Goal: Task Accomplishment & Management: Use online tool/utility

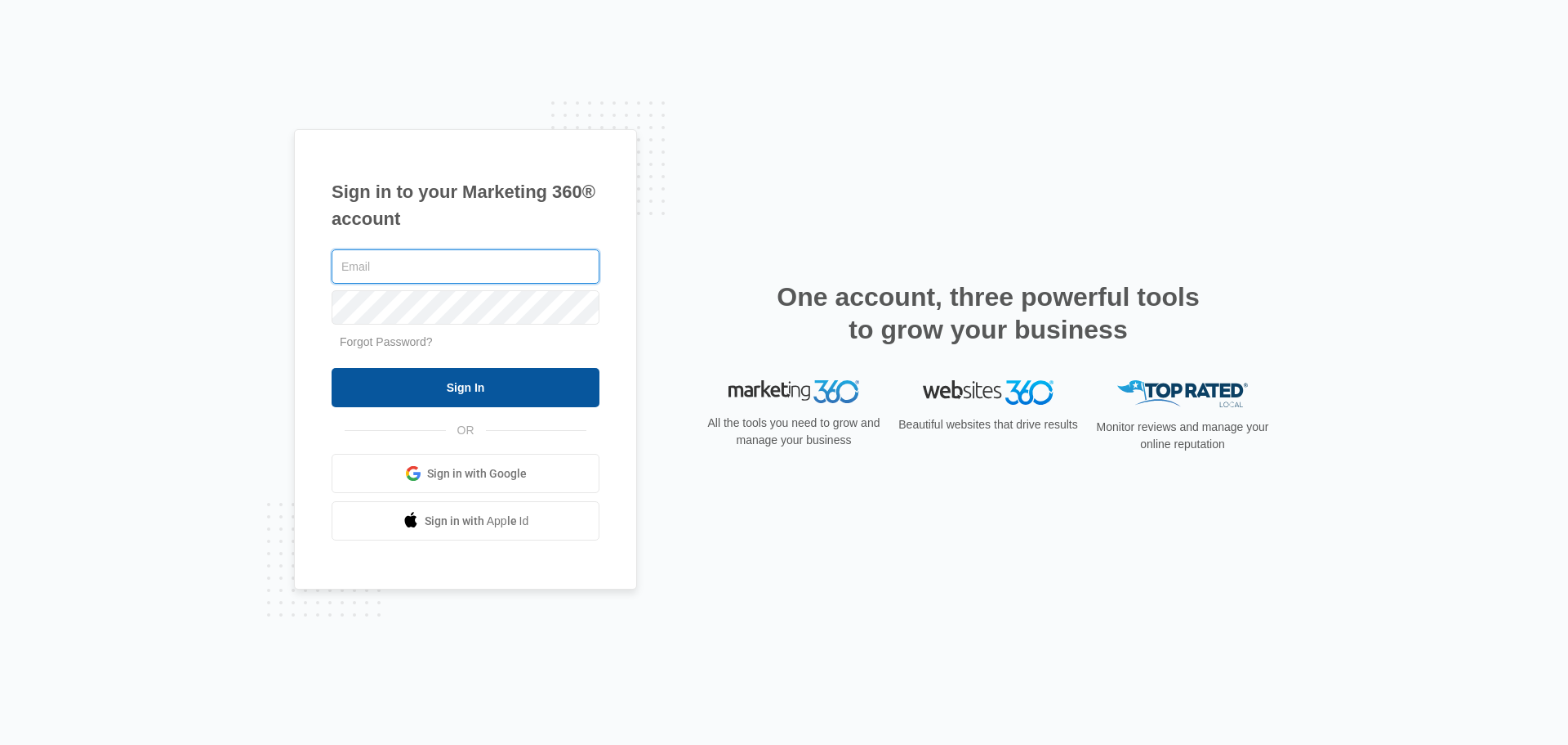
type input "[PERSON_NAME][EMAIL_ADDRESS][DOMAIN_NAME]"
click at [396, 393] on input "Sign In" at bounding box center [465, 387] width 268 height 39
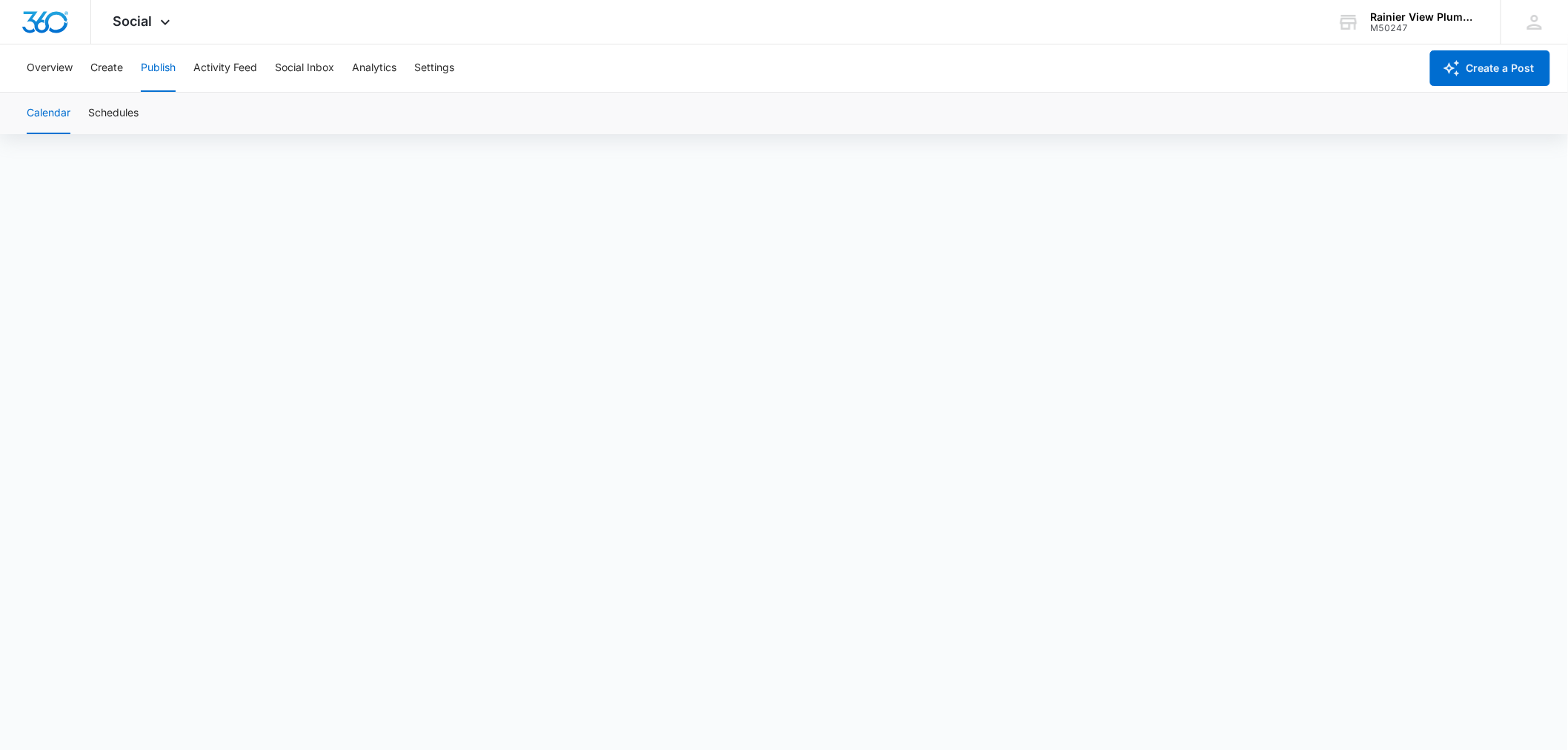
click at [1358, 77] on div "Overview Create Publish Activity Feed Social Inbox Analytics Settings" at bounding box center [718, 68] width 1402 height 47
